Goal: Task Accomplishment & Management: Manage account settings

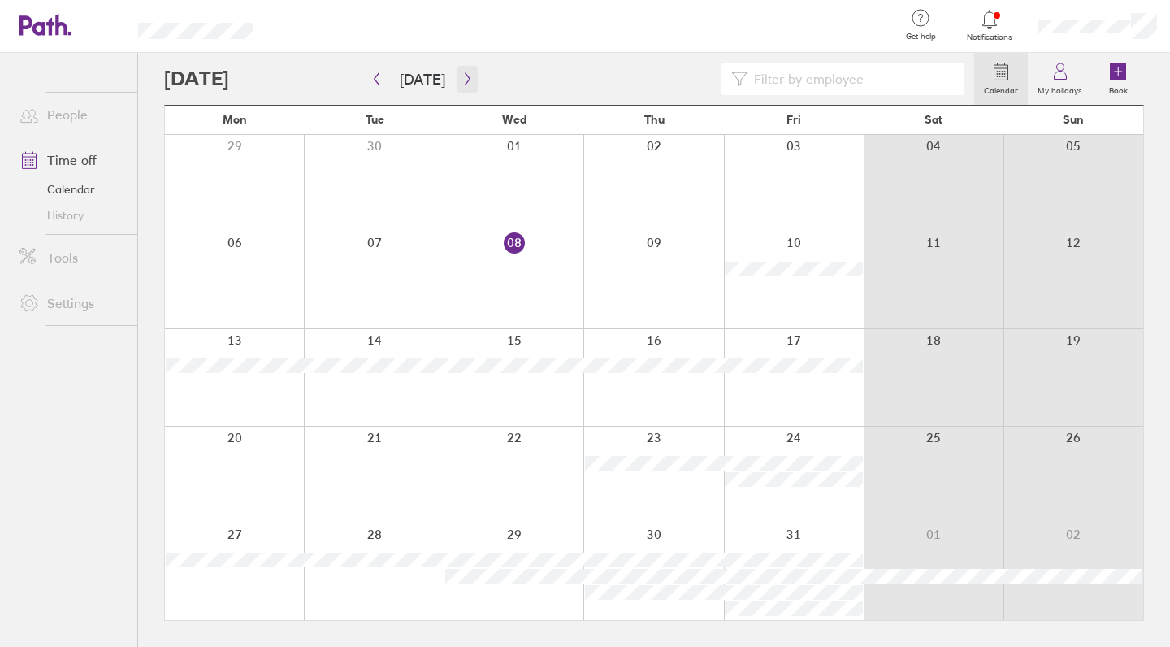
click at [462, 86] on button "button" at bounding box center [467, 79] width 20 height 27
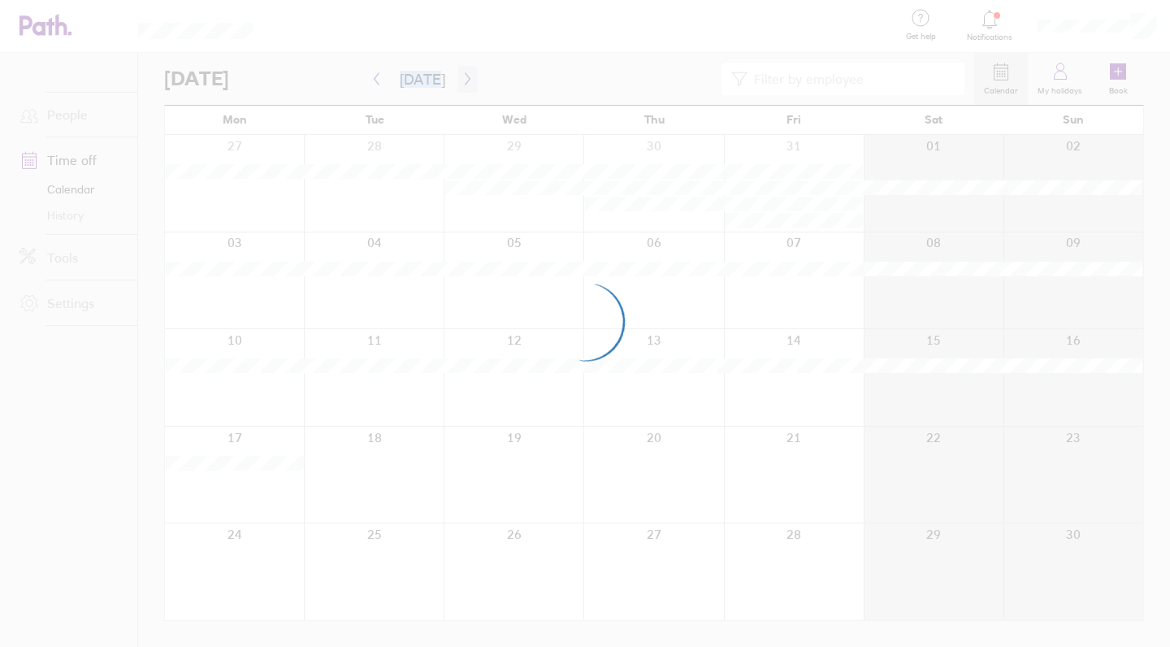
click at [462, 86] on div at bounding box center [585, 323] width 1170 height 647
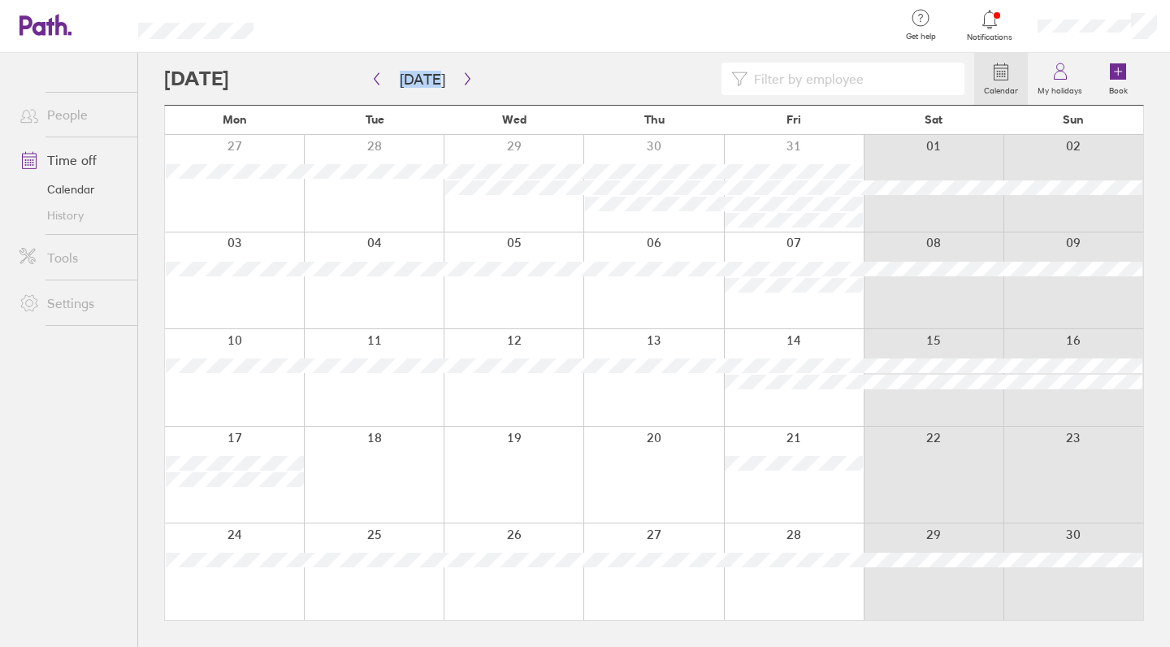
click at [462, 80] on icon "button" at bounding box center [468, 78] width 12 height 13
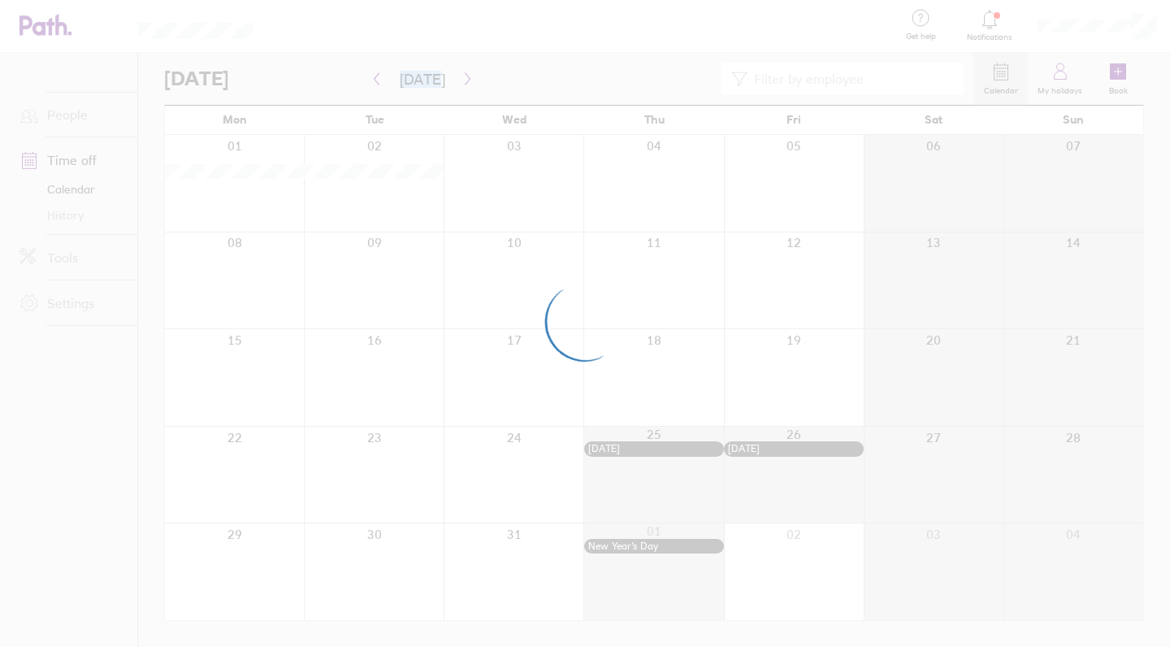
click at [462, 80] on div at bounding box center [585, 323] width 1170 height 647
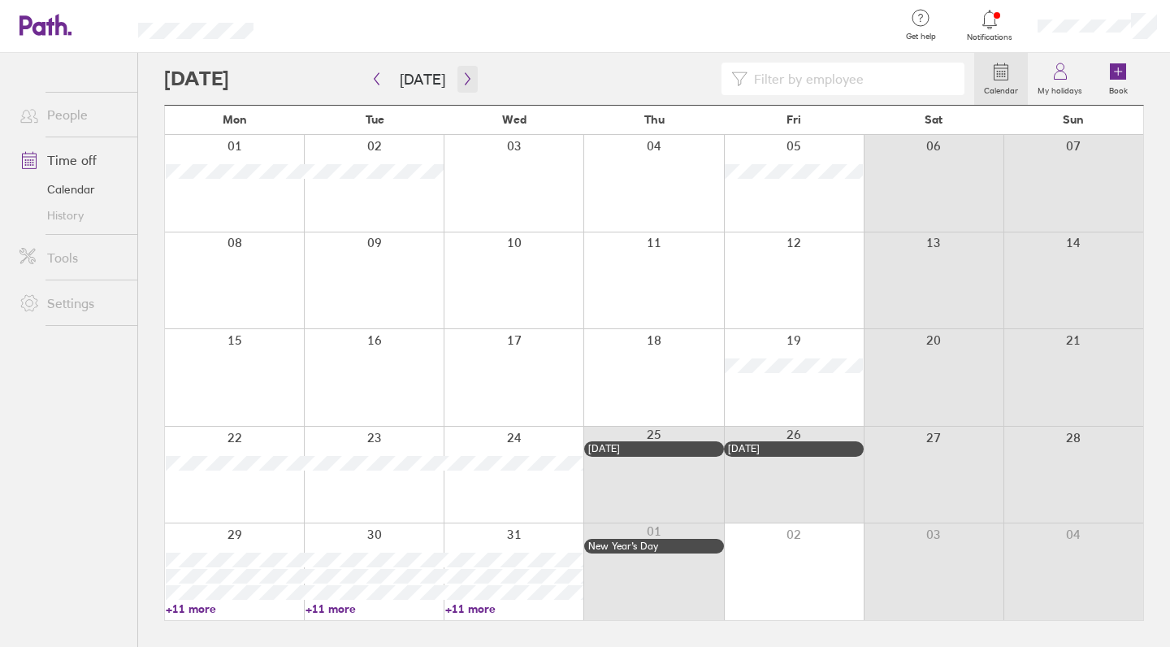
click at [462, 80] on icon "button" at bounding box center [468, 78] width 12 height 13
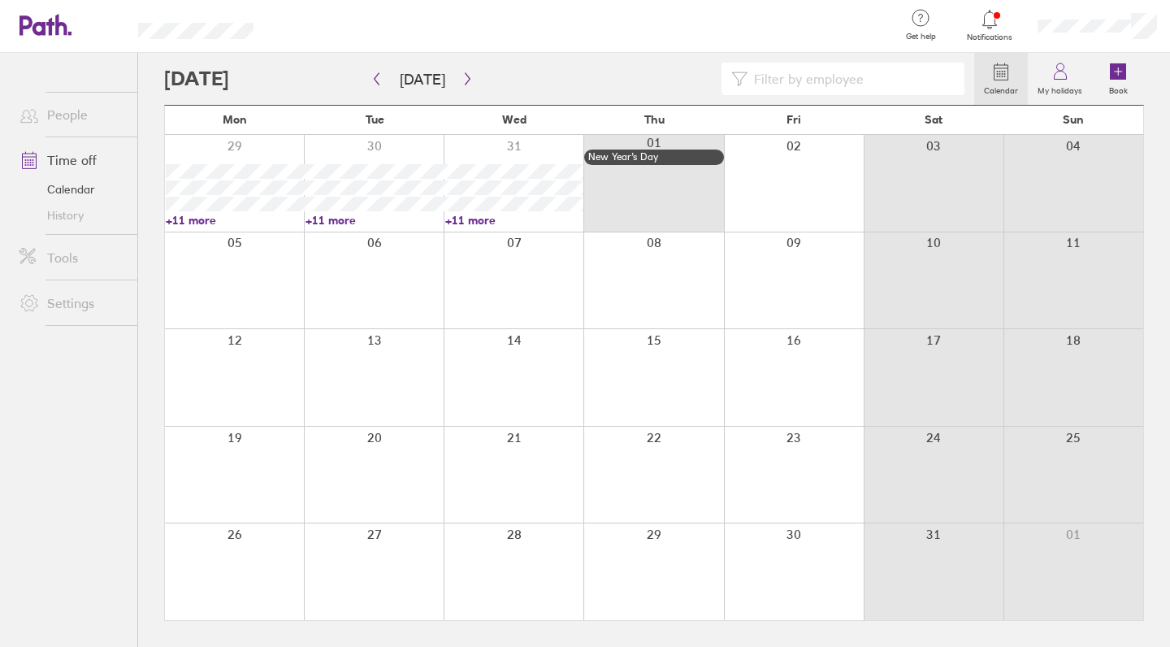
click at [260, 451] on div at bounding box center [234, 475] width 139 height 97
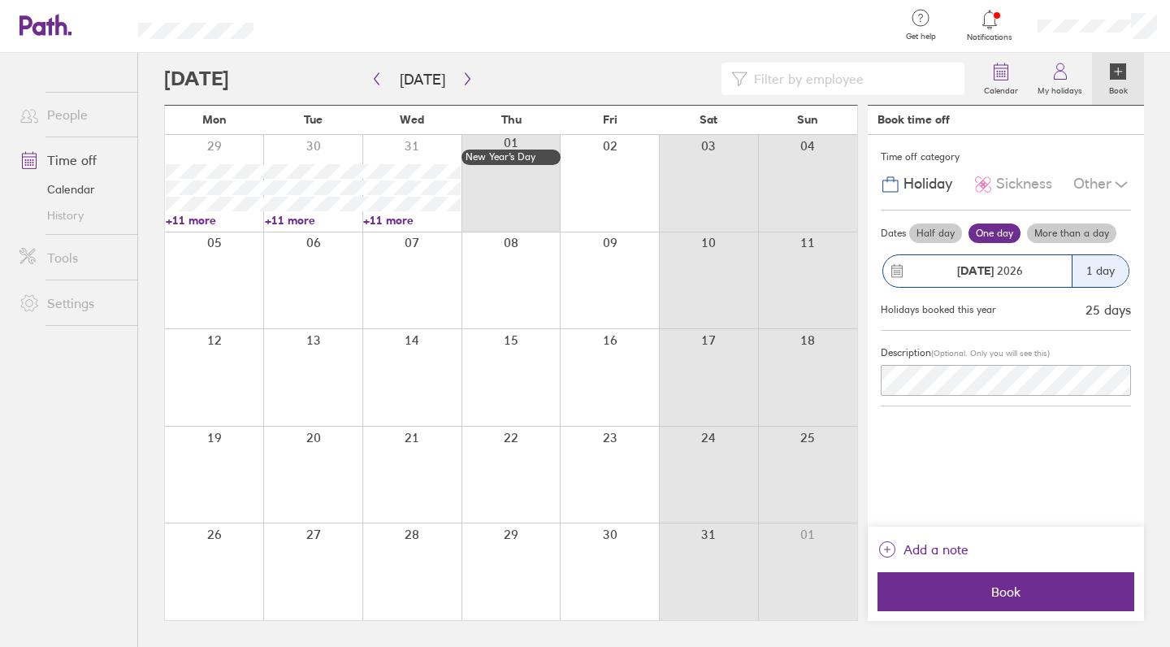
click at [1050, 258] on div "[DATE]" at bounding box center [977, 271] width 189 height 32
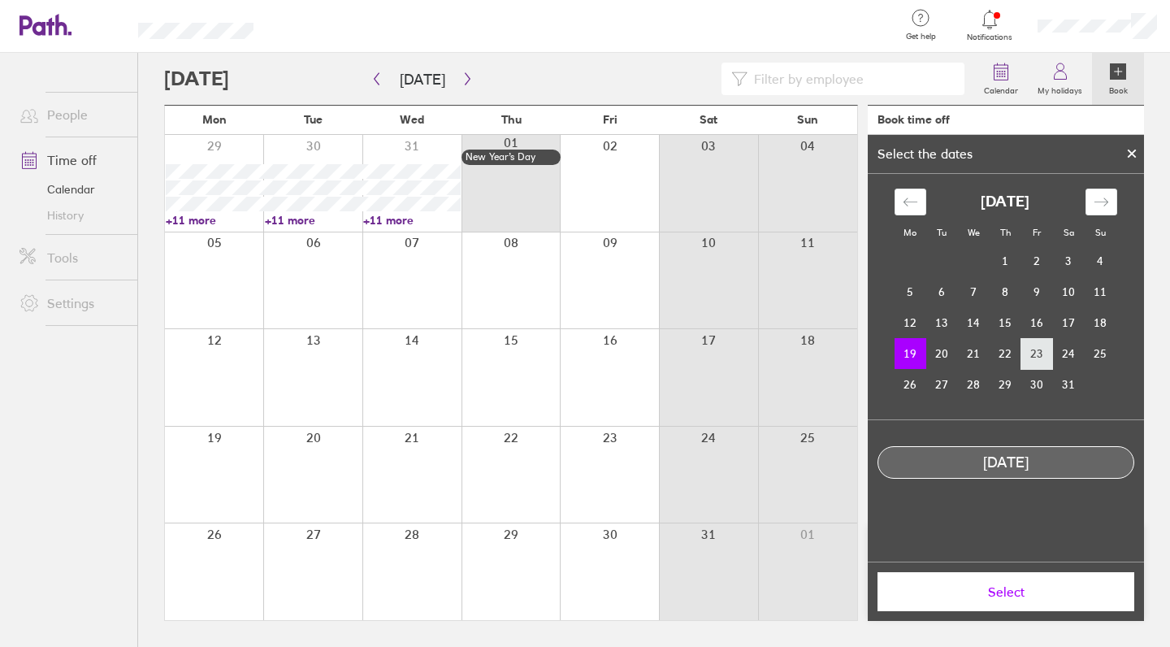
click at [1038, 360] on td "23" at bounding box center [1037, 353] width 32 height 31
click at [908, 360] on td "19" at bounding box center [911, 353] width 32 height 31
click at [1034, 350] on td "23" at bounding box center [1037, 353] width 32 height 31
click at [903, 356] on td "19" at bounding box center [911, 353] width 32 height 31
click at [1003, 591] on span "Select" at bounding box center [1006, 591] width 234 height 15
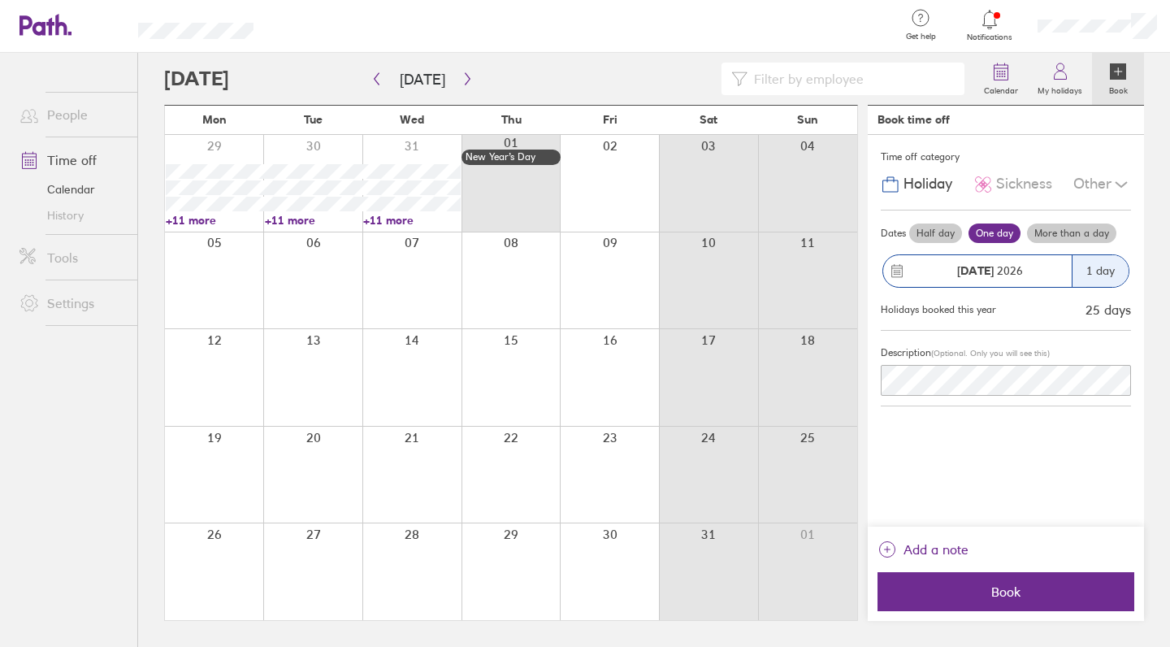
click at [1072, 235] on label "More than a day" at bounding box center [1071, 233] width 89 height 20
click at [0, 0] on input "More than a day" at bounding box center [0, 0] width 0 height 0
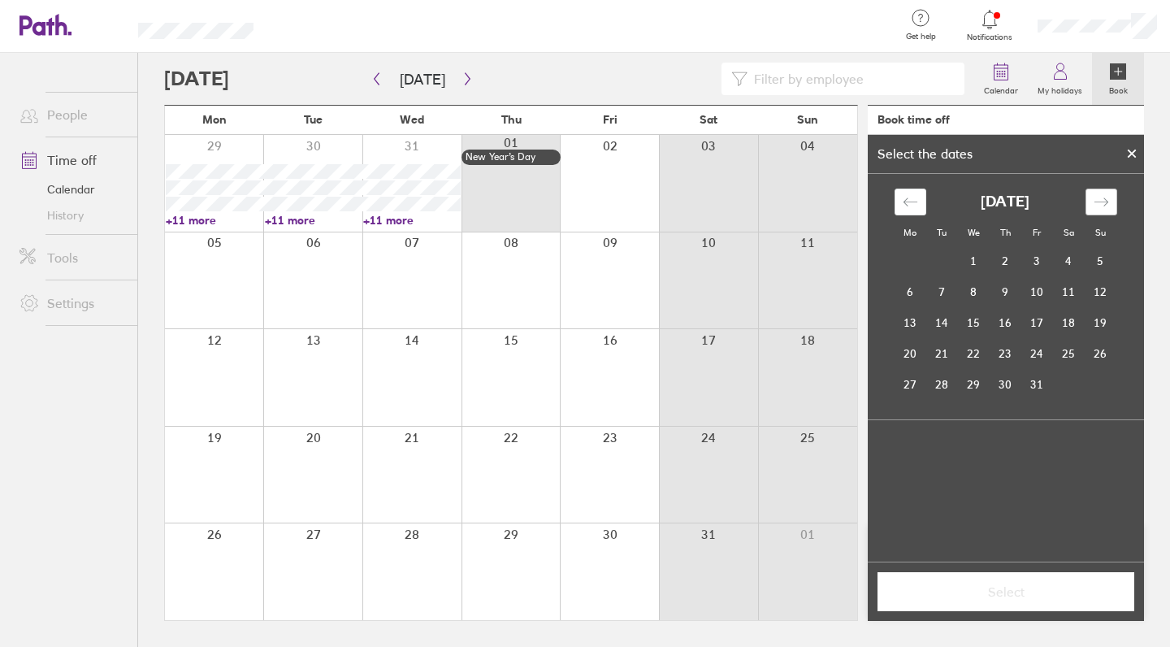
click at [1112, 203] on div "Move forward to switch to the next month." at bounding box center [1102, 202] width 32 height 27
click at [919, 349] on td "19" at bounding box center [911, 353] width 32 height 31
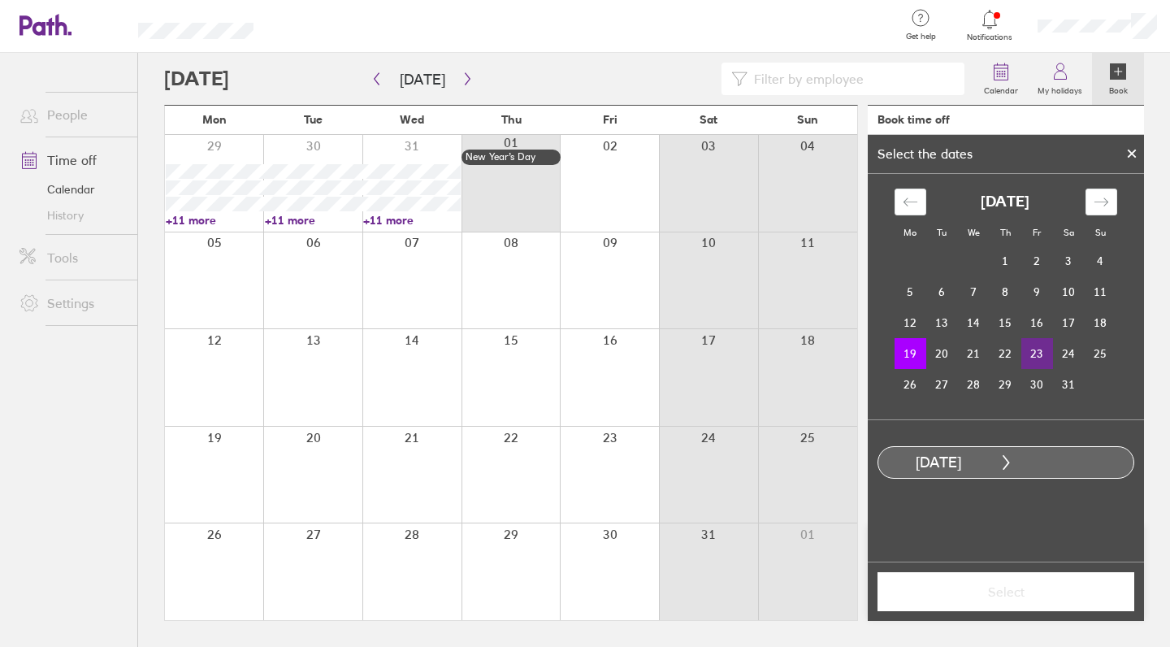
click at [1039, 353] on td "23" at bounding box center [1037, 353] width 32 height 31
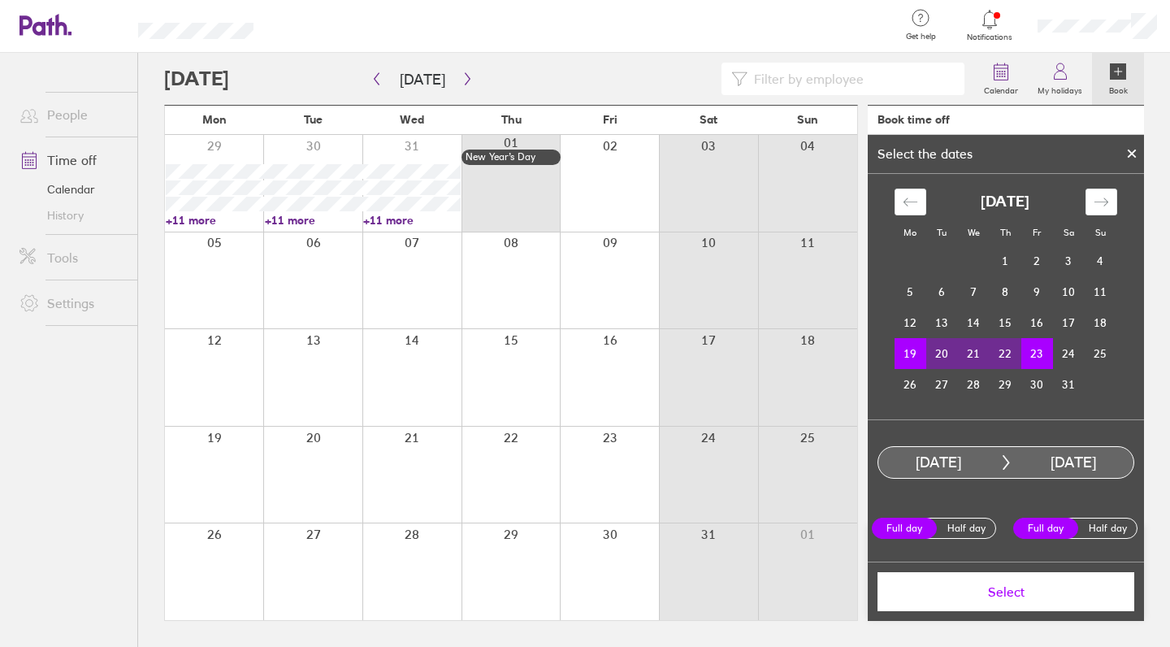
click at [1023, 602] on button "Select" at bounding box center [1006, 591] width 257 height 39
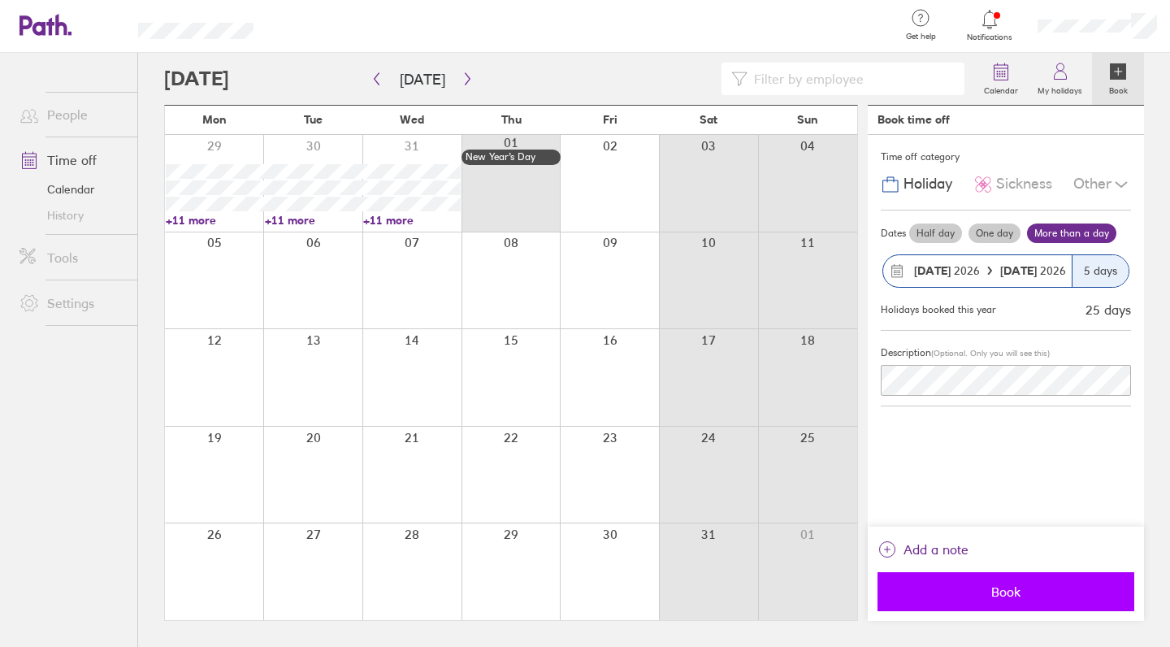
click at [991, 594] on span "Book" at bounding box center [1006, 591] width 234 height 15
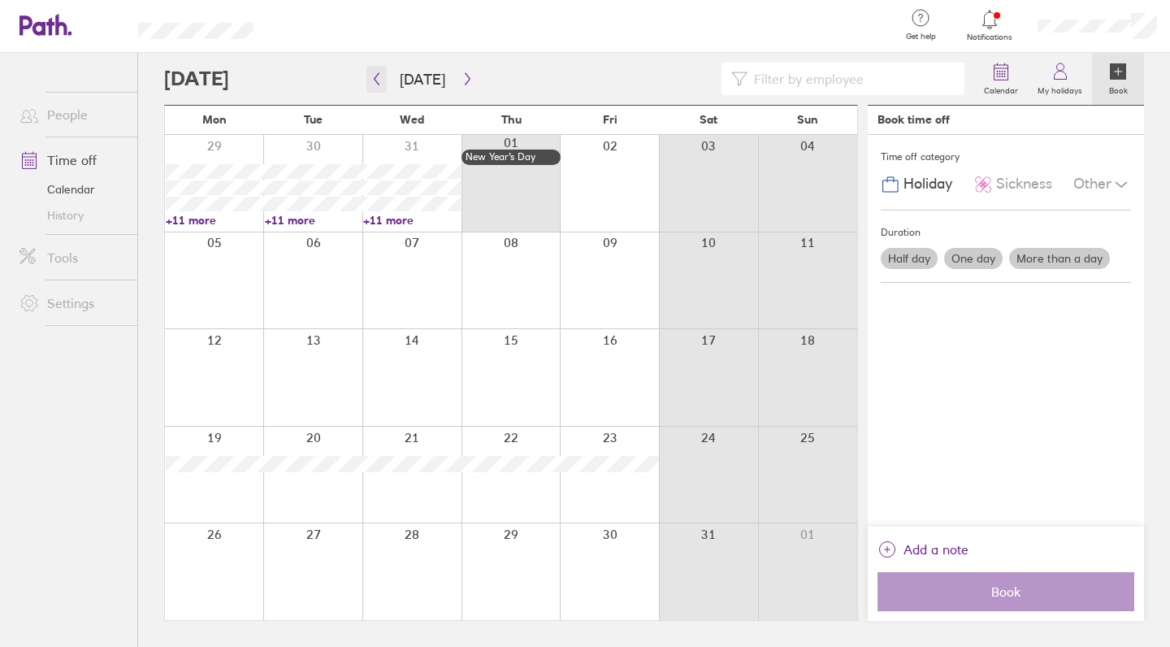
click at [379, 80] on icon "button" at bounding box center [377, 78] width 12 height 13
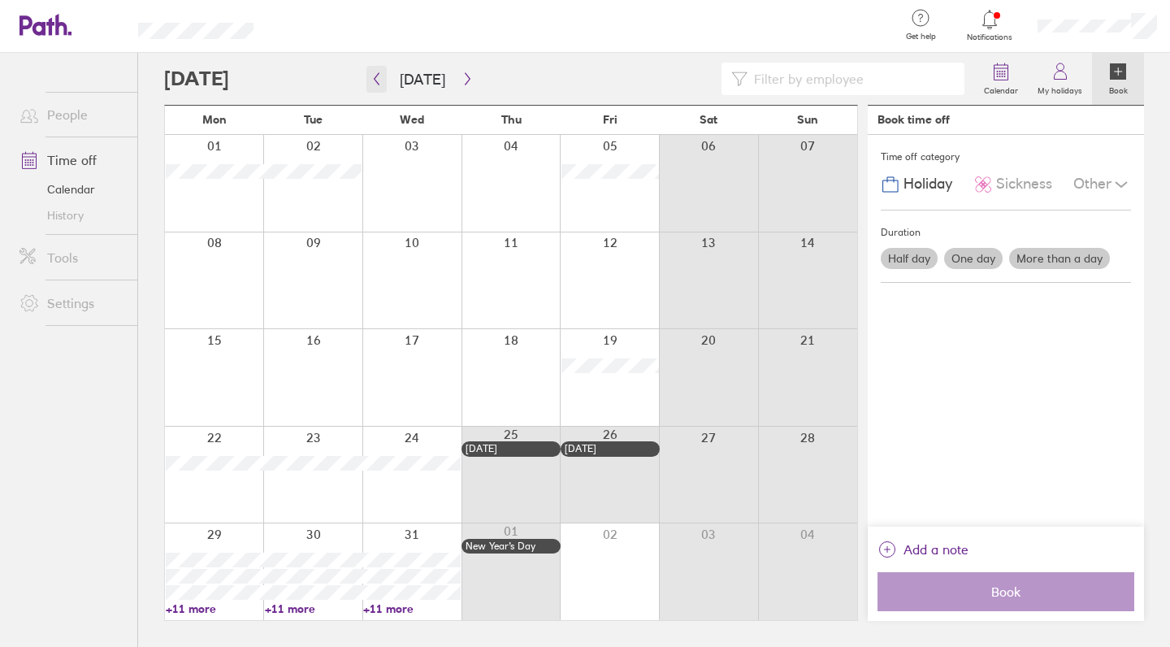
click at [385, 82] on button "button" at bounding box center [376, 79] width 20 height 27
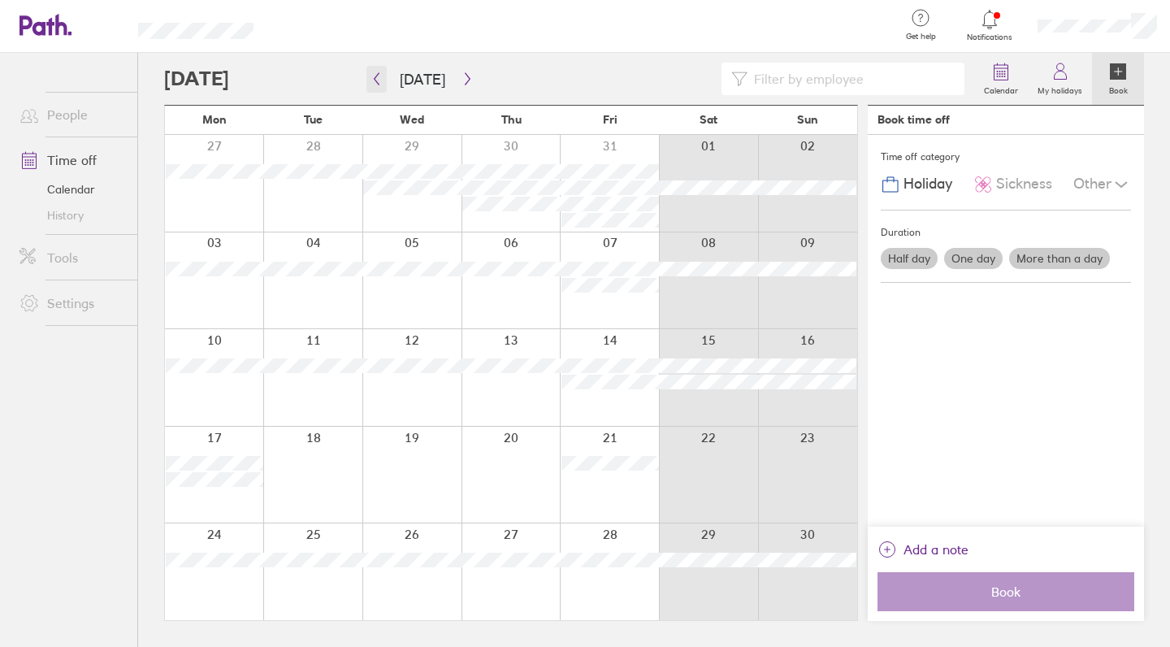
click at [376, 85] on icon "button" at bounding box center [377, 78] width 12 height 13
